Goal: Information Seeking & Learning: Learn about a topic

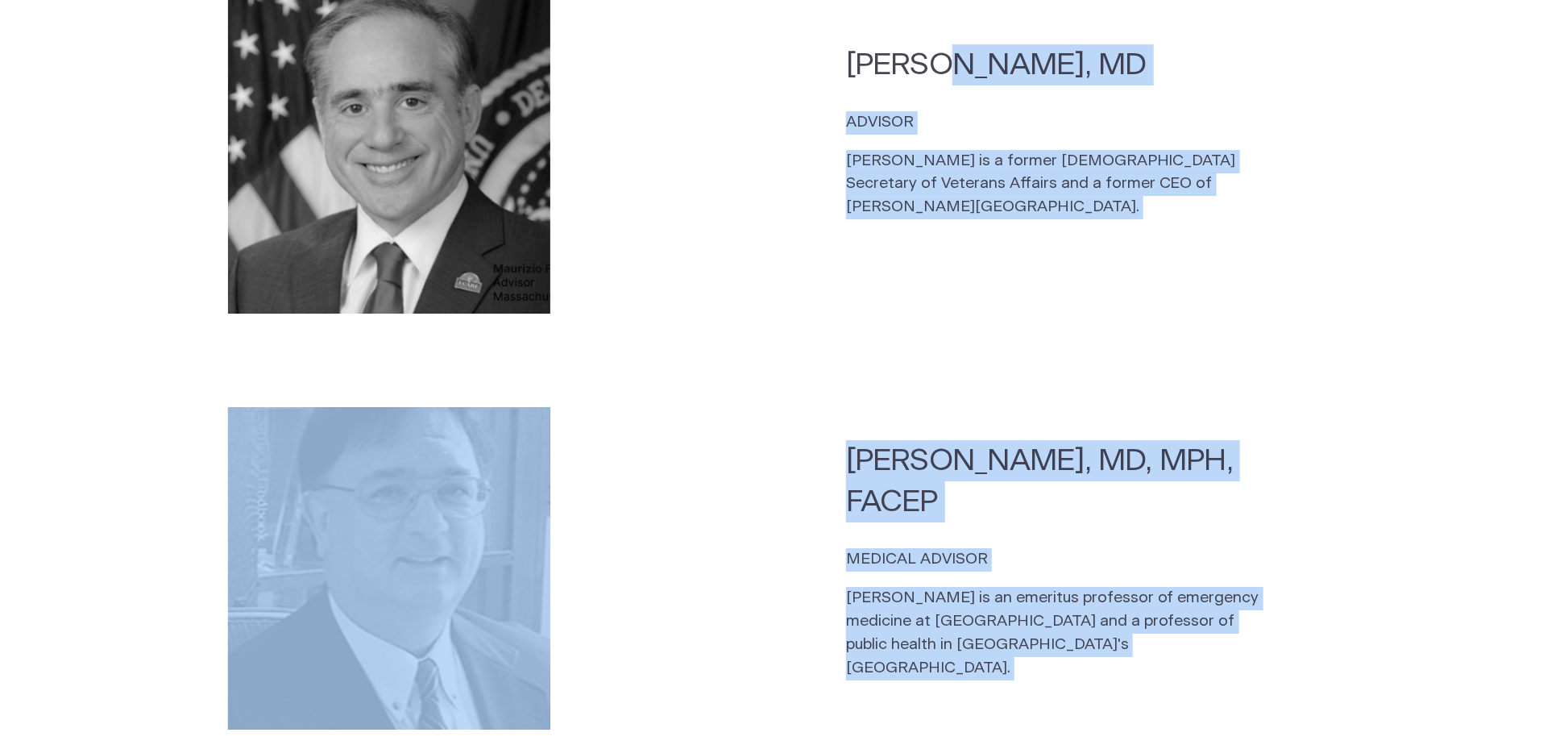
scroll to position [3366, 0]
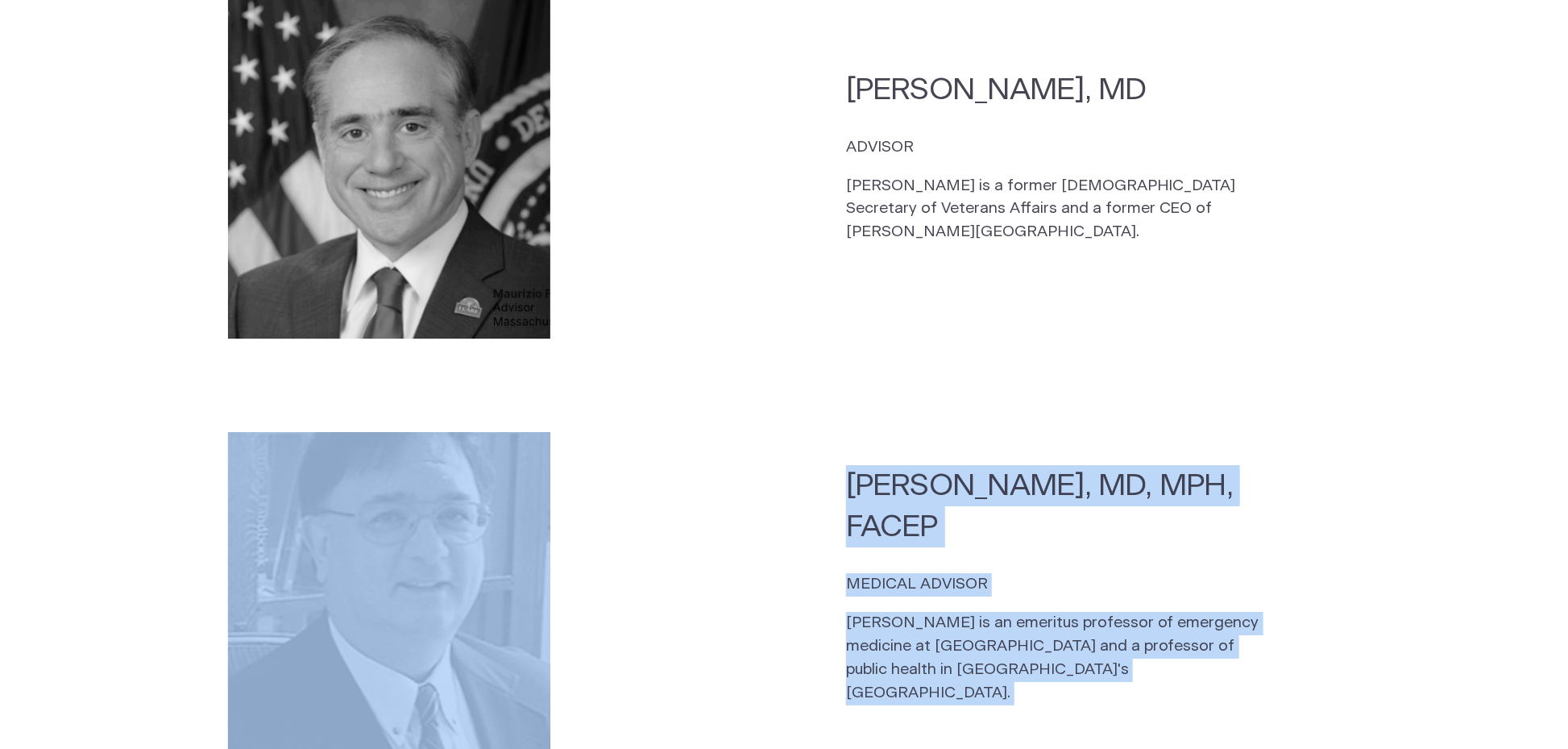
drag, startPoint x: 1064, startPoint y: 565, endPoint x: 474, endPoint y: 342, distance: 630.7
click at [474, 342] on section "CEO [PERSON_NAME] CO-FOUNDER, CEO, DIRECTOR The son of a [DEMOGRAPHIC_DATA] Arm…" at bounding box center [784, 85] width 1568 height 3392
copy section "[PERSON_NAME], MD, MPH, FACEP MEDICAL ADVISOR [PERSON_NAME] is an emeritus prof…"
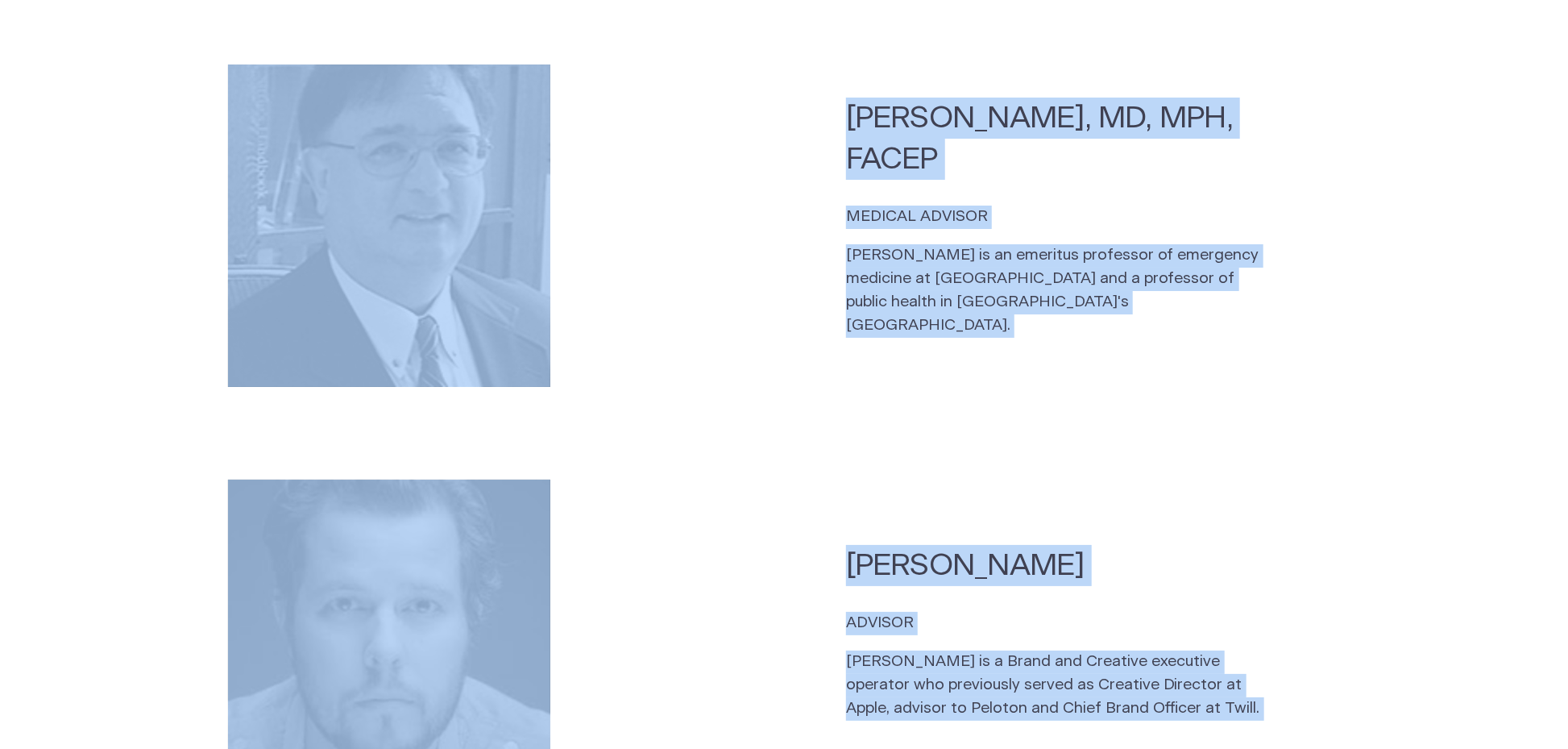
scroll to position [3739, 0]
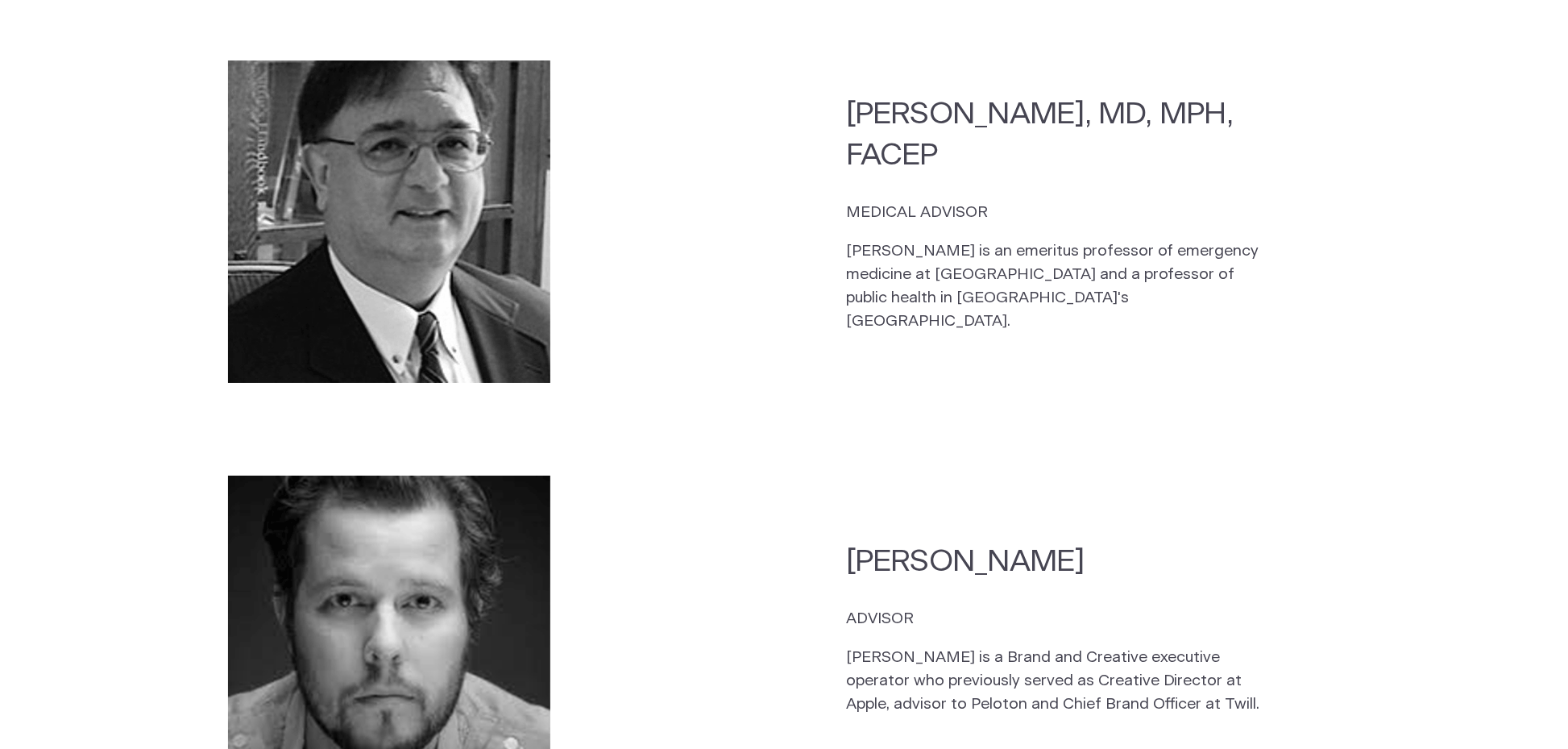
drag, startPoint x: 977, startPoint y: 154, endPoint x: 964, endPoint y: 149, distance: 13.9
click at [977, 155] on h2 "[PERSON_NAME], MD, MPH, FACEP" at bounding box center [1062, 135] width 432 height 83
drag, startPoint x: 959, startPoint y: 132, endPoint x: 810, endPoint y: 89, distance: 155.1
click at [810, 89] on section "[PERSON_NAME], MD, MPH, FACEP MEDICAL ADVISOR [PERSON_NAME] is an emeritus prof…" at bounding box center [784, 221] width 1238 height 353
copy h2 "[PERSON_NAME], MD, MPH, FACEP"
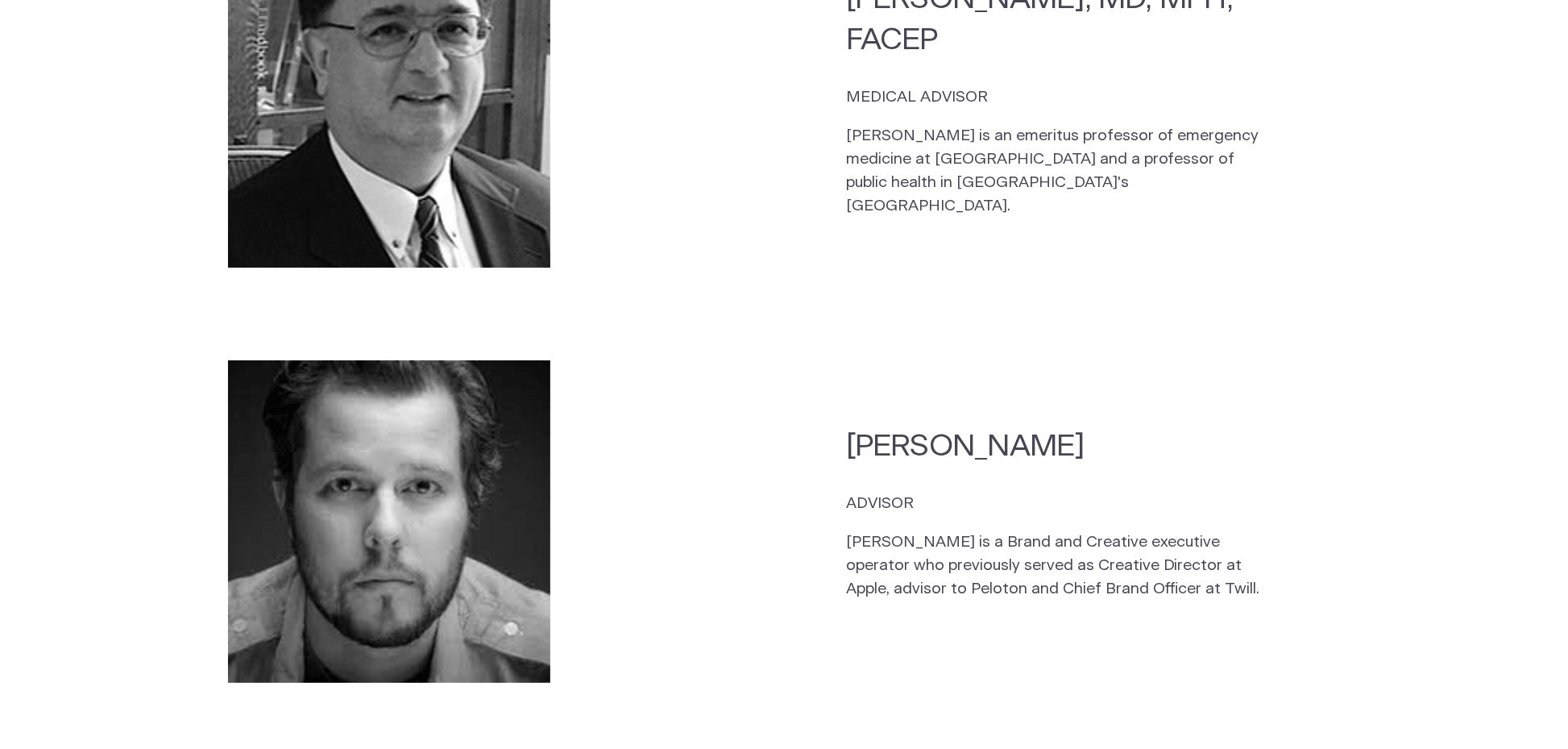
scroll to position [3877, 0]
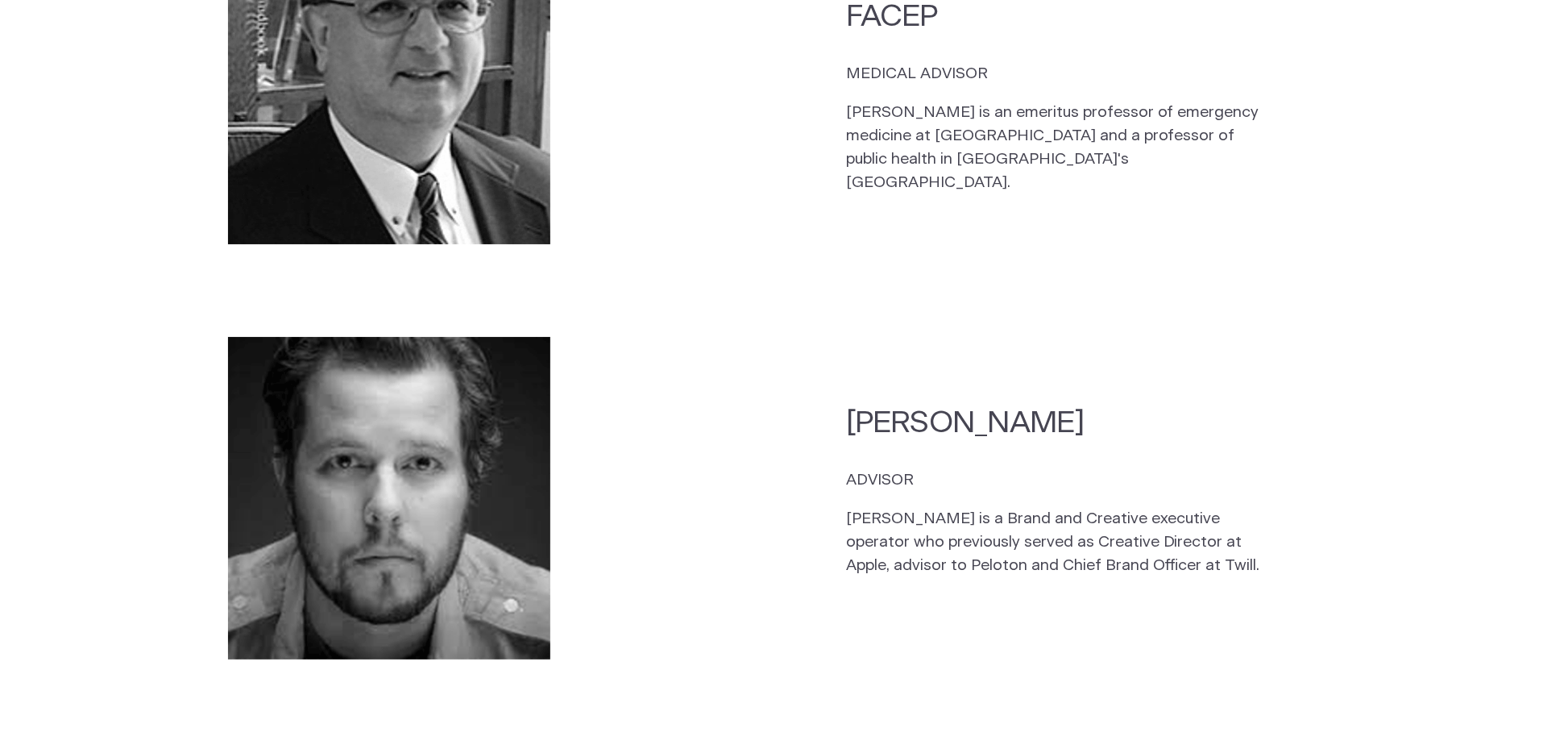
drag, startPoint x: 965, startPoint y: 394, endPoint x: 826, endPoint y: 381, distance: 139.6
click at [826, 381] on section "[PERSON_NAME] ADVISOR [PERSON_NAME] is a Brand and Creative executive operator …" at bounding box center [784, 498] width 1238 height 353
copy h2 "[PERSON_NAME]"
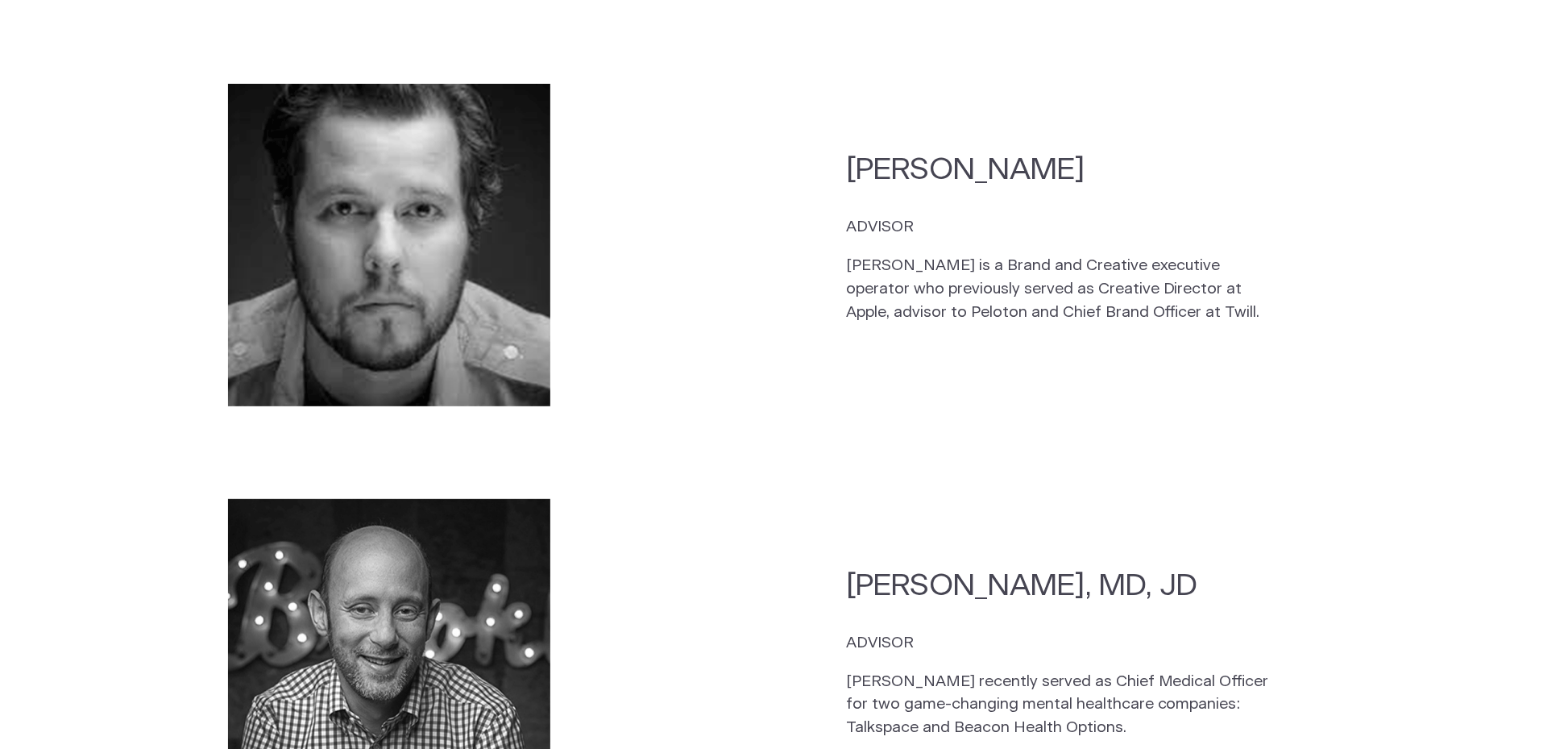
scroll to position [4317, 0]
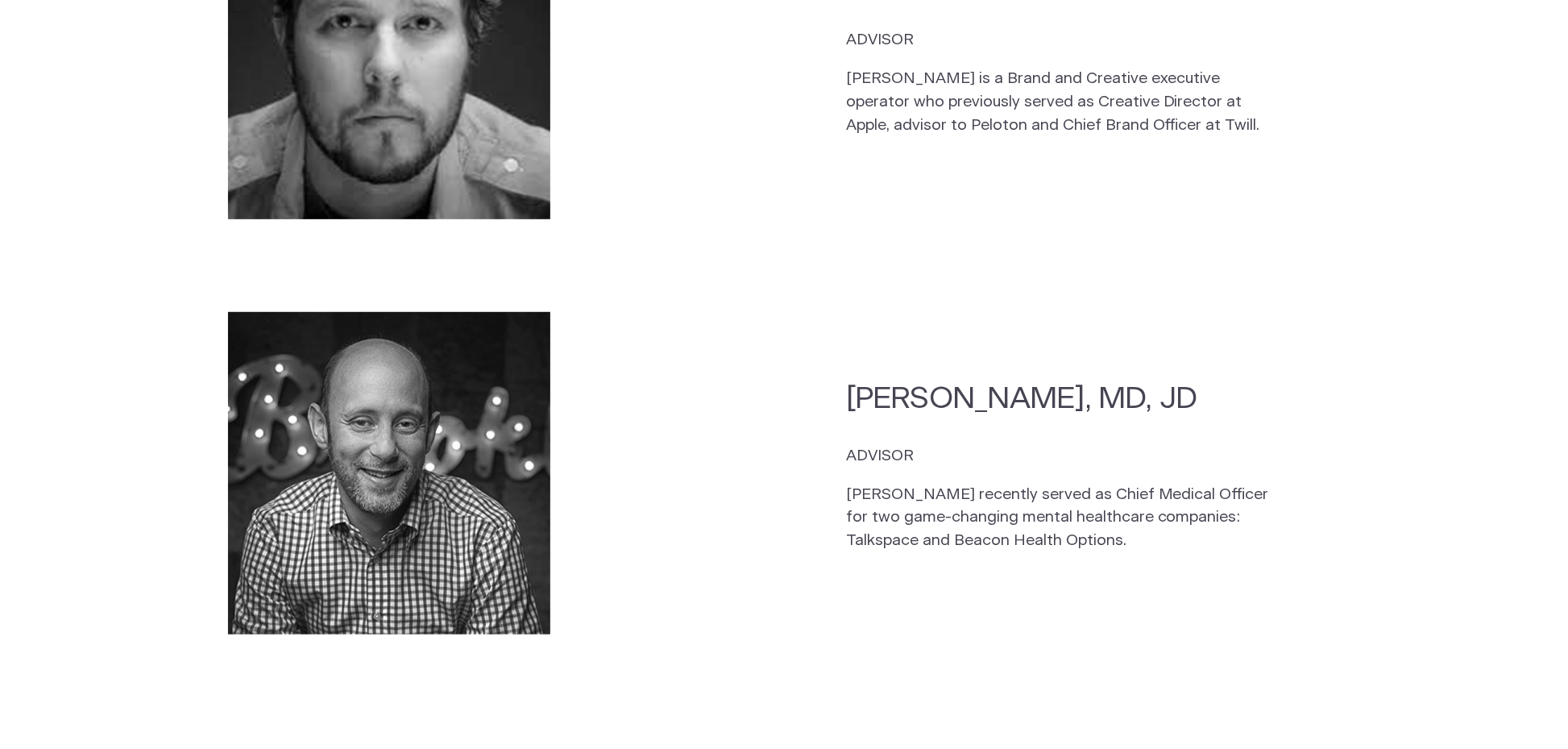
drag, startPoint x: 1125, startPoint y: 371, endPoint x: 825, endPoint y: 370, distance: 300.0
click at [825, 370] on section "[PERSON_NAME], MD, JD ADVISOR [PERSON_NAME] recently served as Chief Medical Of…" at bounding box center [784, 528] width 1238 height 462
copy h2 "[PERSON_NAME], MD, JD"
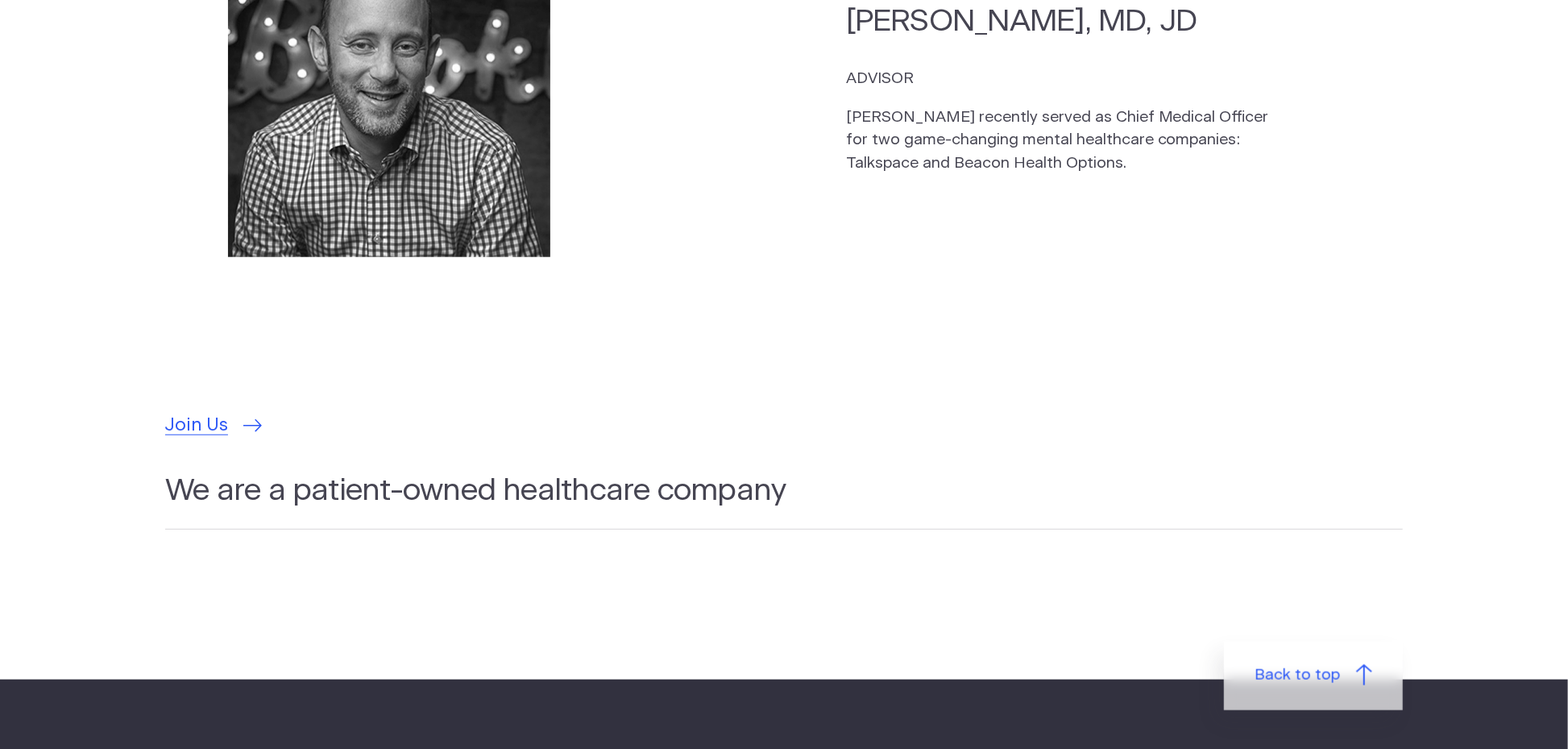
scroll to position [4816, 0]
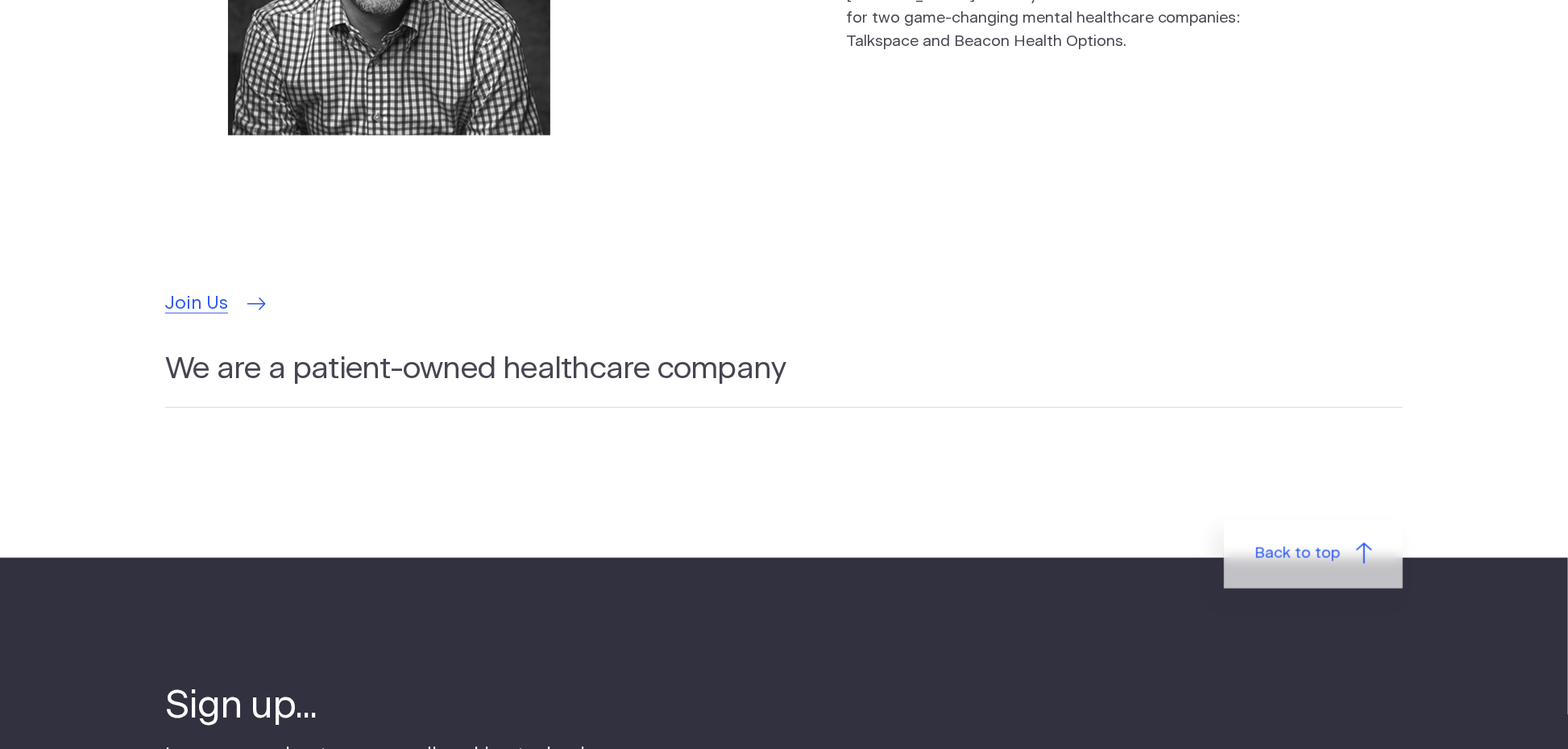
click at [178, 291] on span "Join Us" at bounding box center [197, 304] width 63 height 28
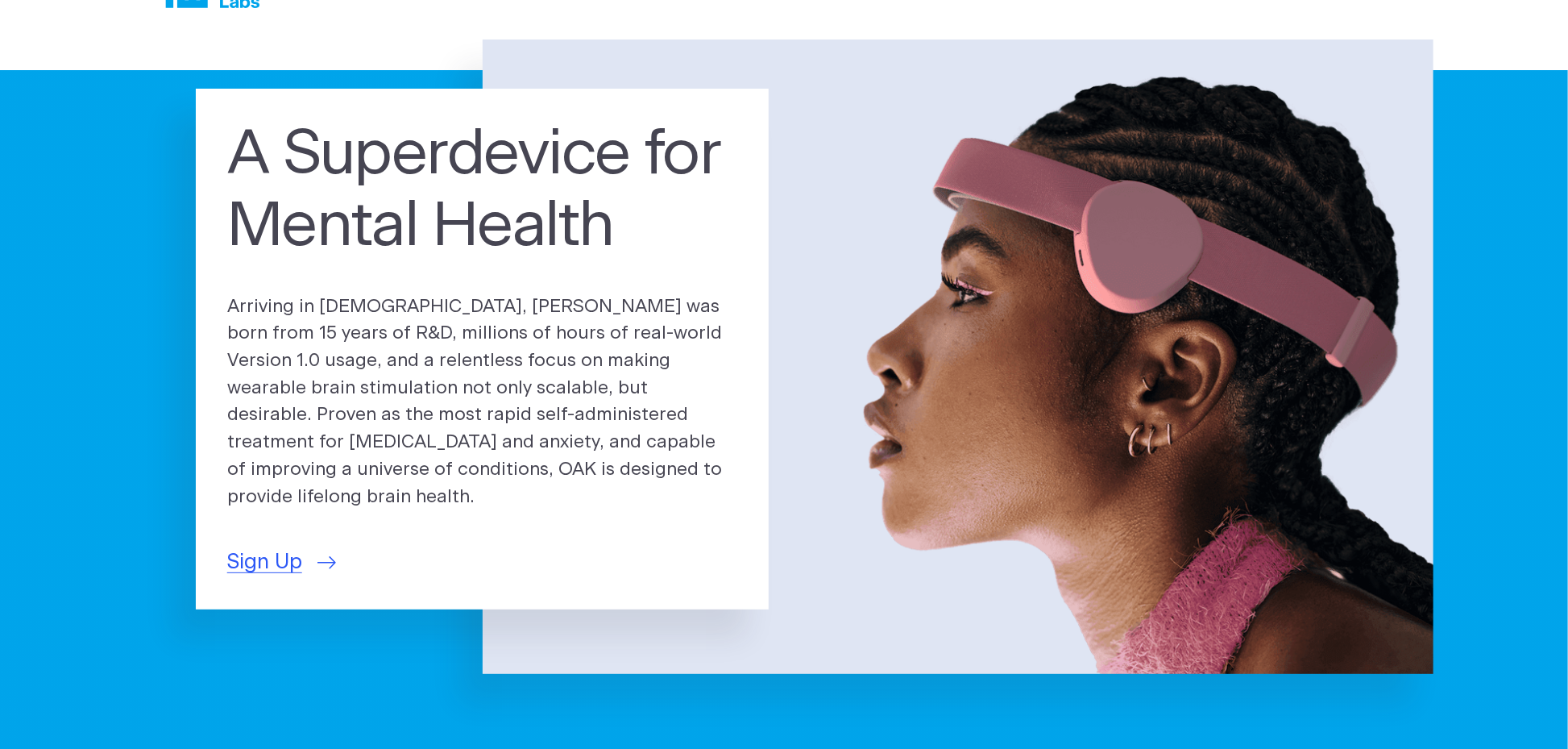
scroll to position [0, 0]
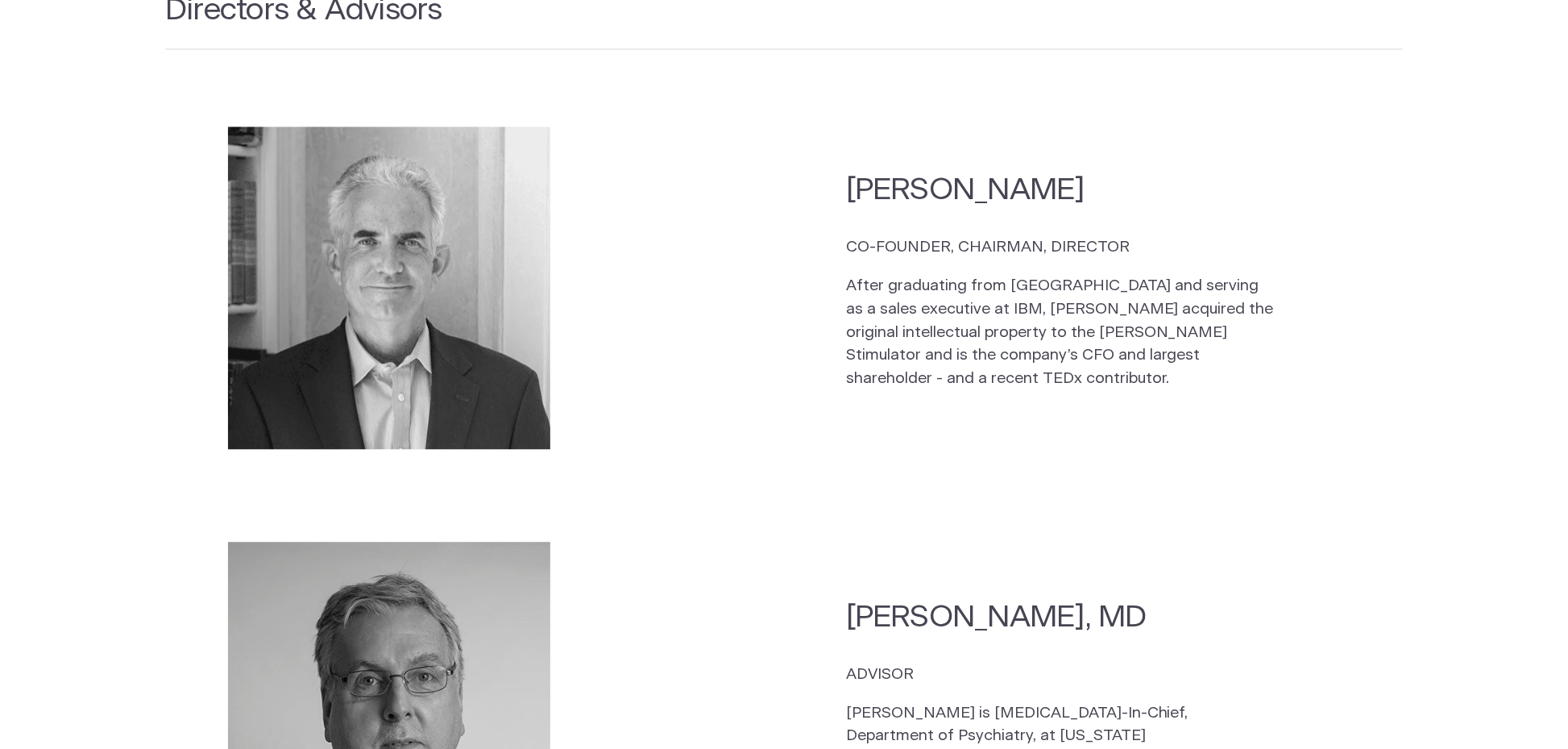
scroll to position [2408, 0]
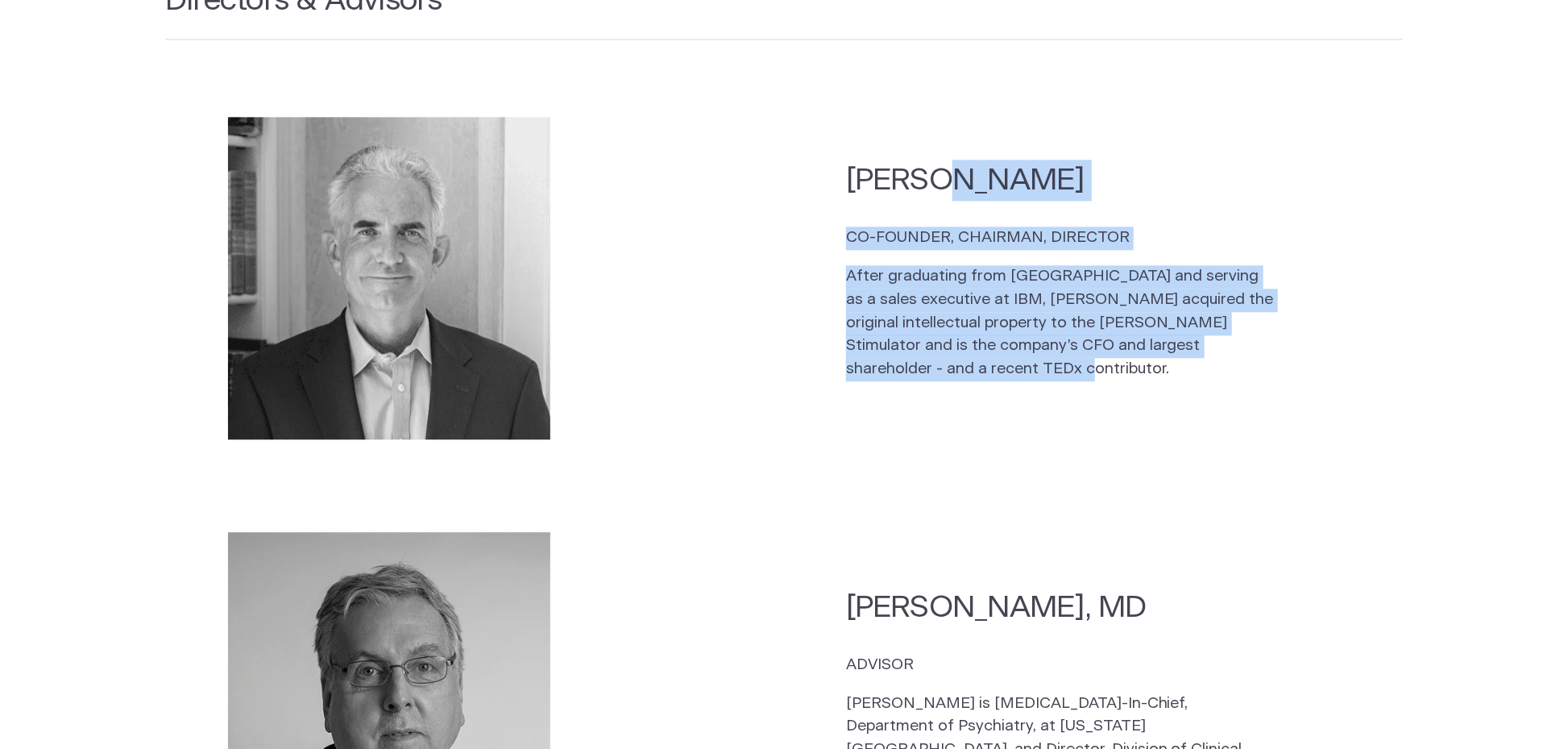
drag, startPoint x: 994, startPoint y: 341, endPoint x: 854, endPoint y: 136, distance: 248.2
click at [854, 160] on div "Chip Fisher CO-FOUNDER, CHAIRMAN, DIRECTOR After graduating from Harvard and se…" at bounding box center [1093, 278] width 494 height 237
copy div "Chip Fisher CO-FOUNDER, CHAIRMAN, DIRECTOR After graduating from Harvard and se…"
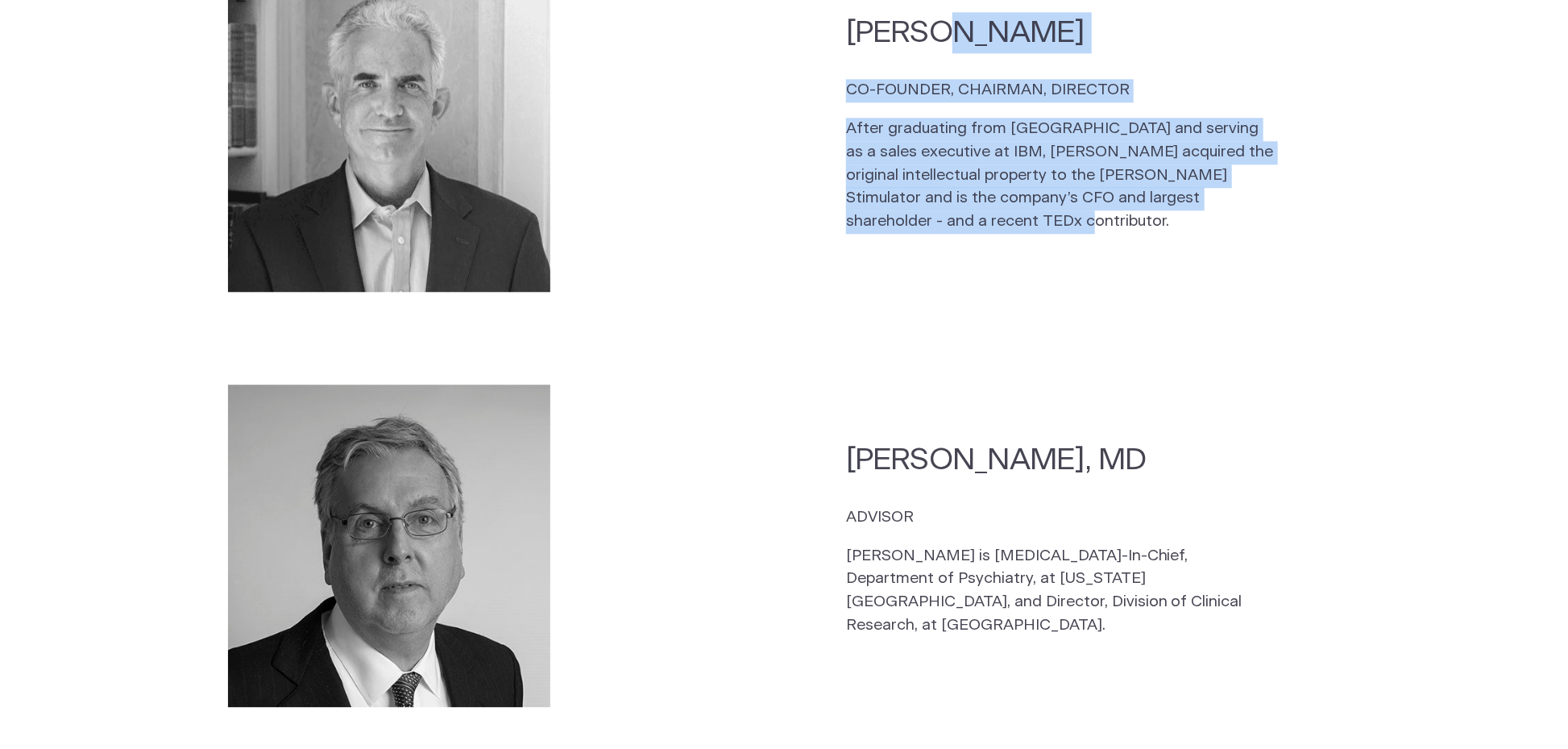
scroll to position [2558, 0]
drag, startPoint x: 1149, startPoint y: 567, endPoint x: 843, endPoint y: 407, distance: 345.3
click at [843, 407] on section "Maurizio Fava, MD ADVISOR Dr. Fava is Psychiatrist-In-Chief, Department of Psyc…" at bounding box center [784, 544] width 1238 height 353
copy div "Maurizio Fava, MD ADVISOR Dr. Fava is Psychiatrist-In-Chief, Department of Psyc…"
